Goal: Information Seeking & Learning: Find specific fact

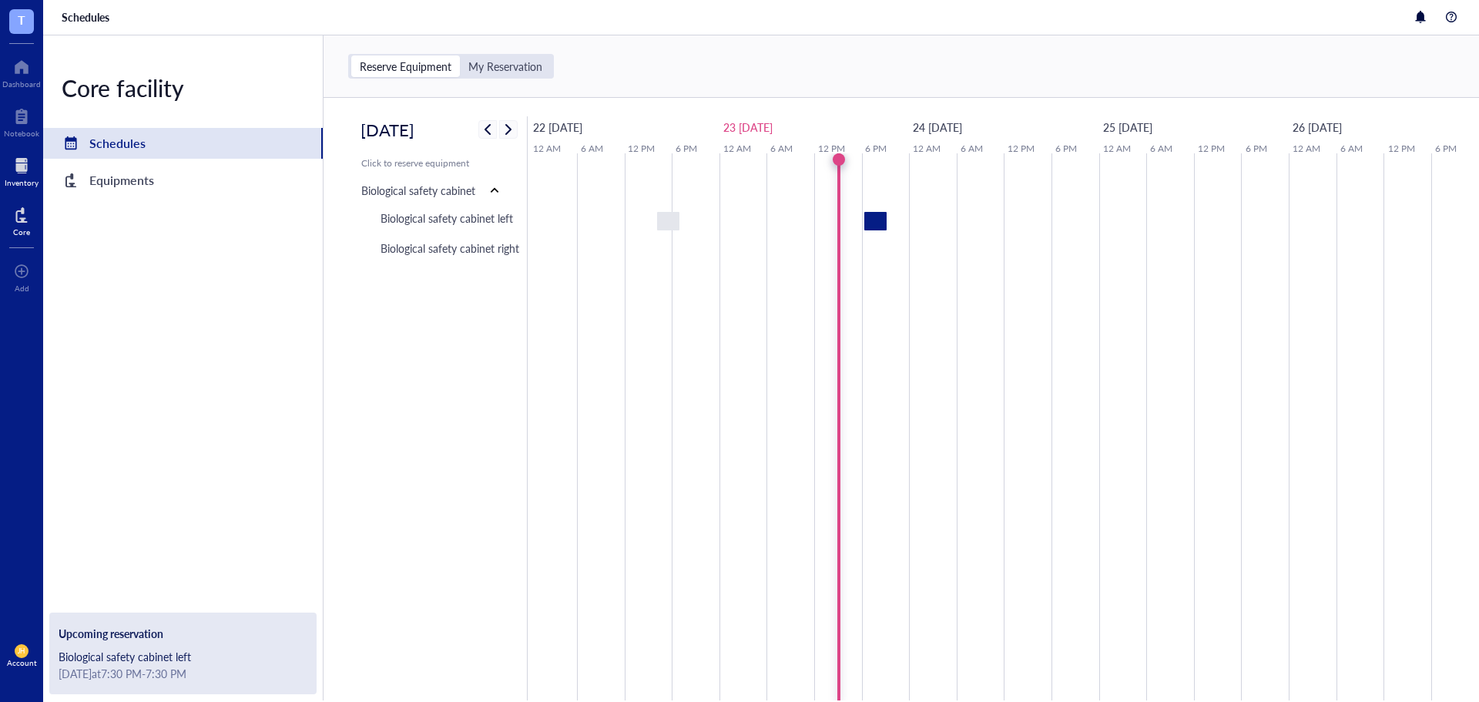
click at [32, 160] on div at bounding box center [22, 165] width 34 height 25
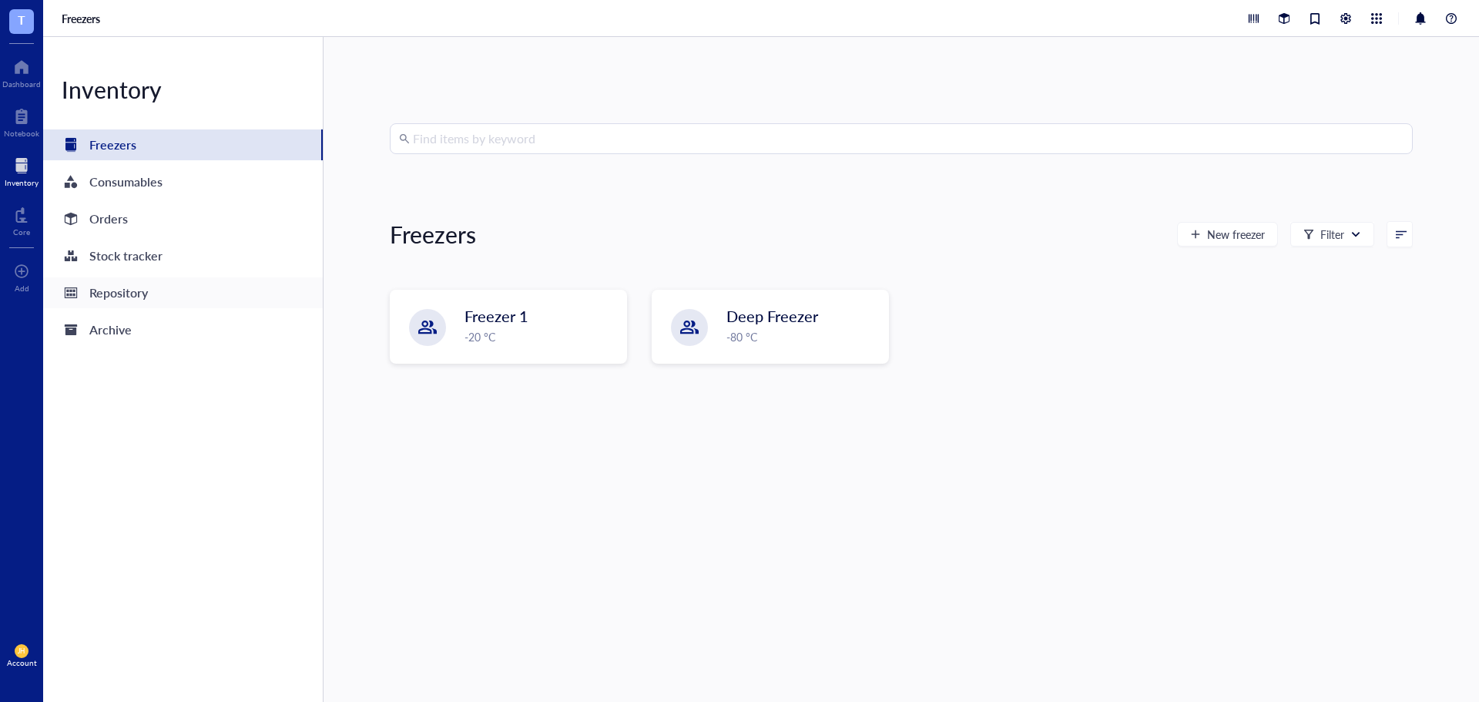
click at [174, 290] on div "Repository" at bounding box center [183, 292] width 280 height 31
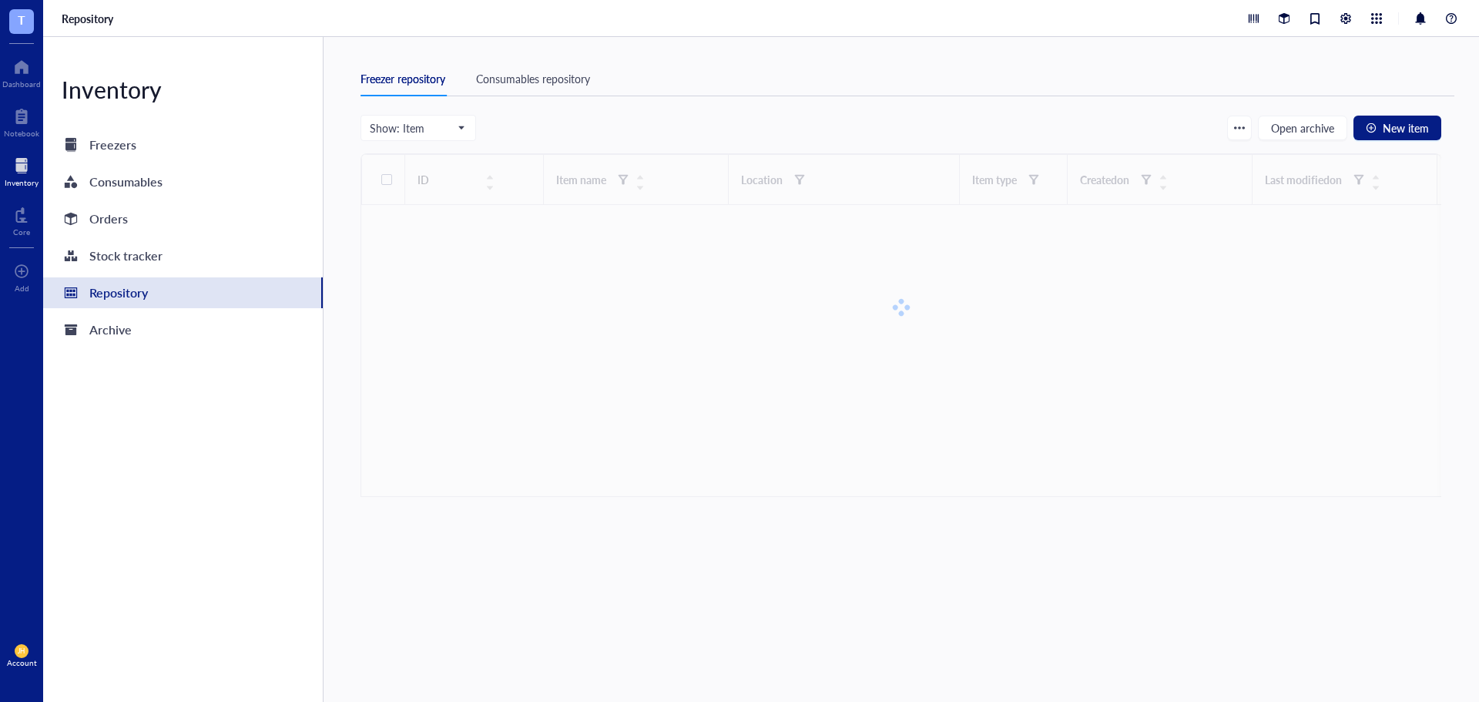
click at [559, 66] on div "Freezer repository Consumables repository" at bounding box center [907, 79] width 1094 height 35
click at [558, 79] on div "Consumables repository" at bounding box center [533, 78] width 114 height 17
click at [465, 132] on input "search" at bounding box center [485, 127] width 202 height 23
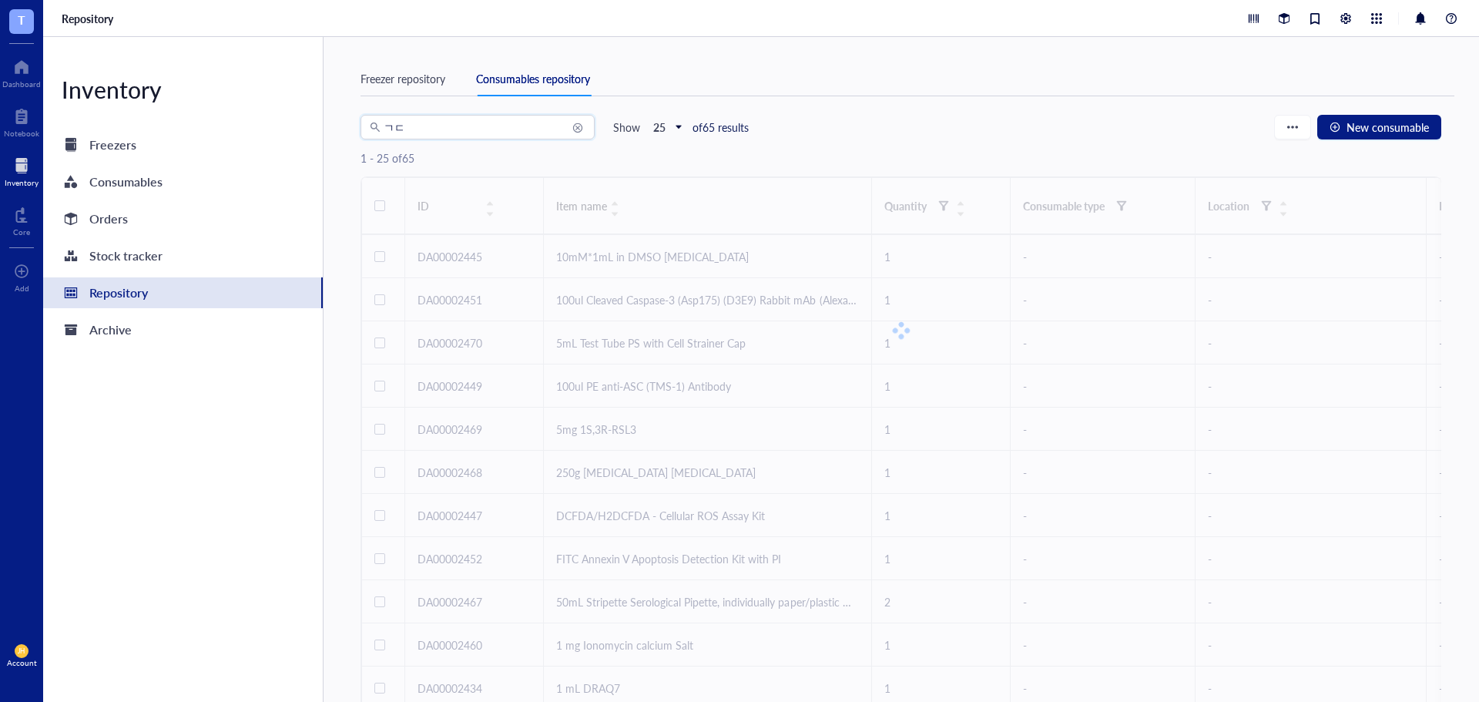
type input "ㄱ"
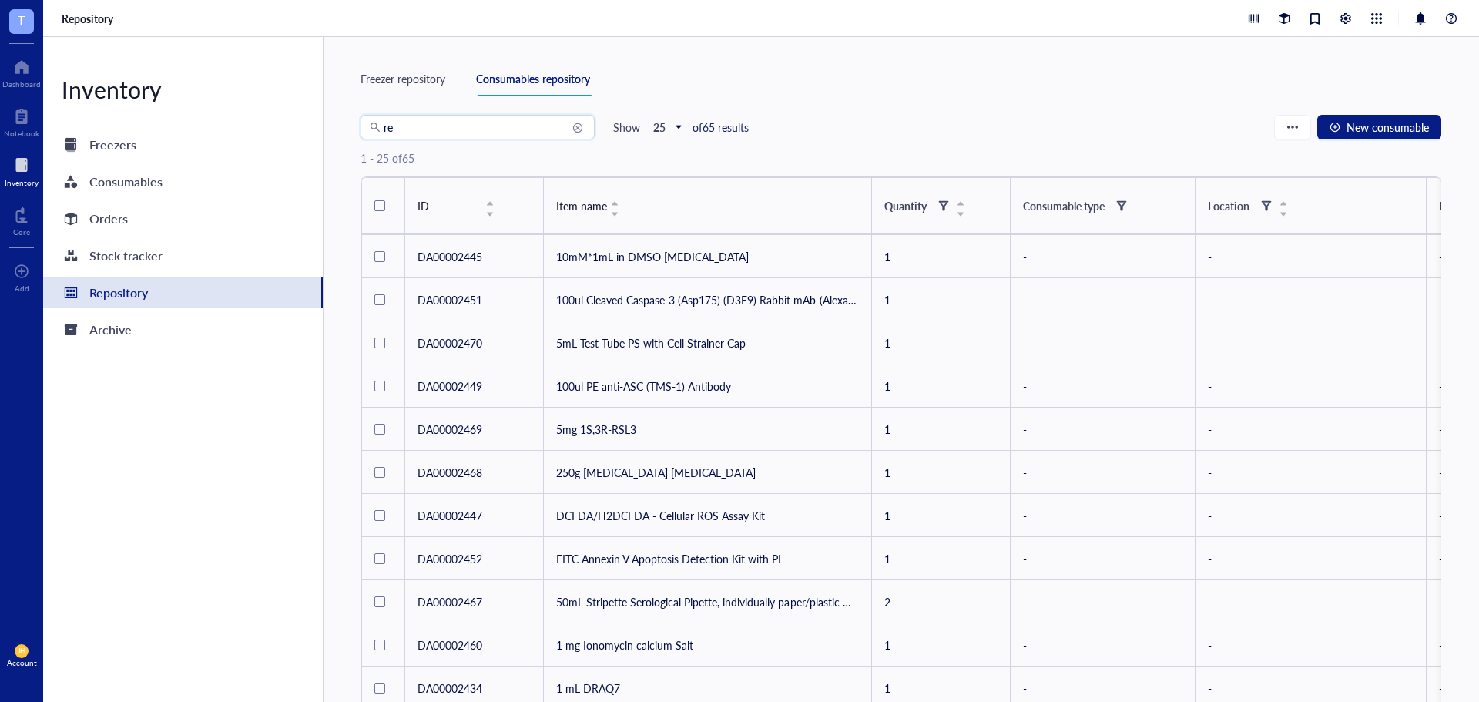
type input "res"
